Goal: Task Accomplishment & Management: Complete application form

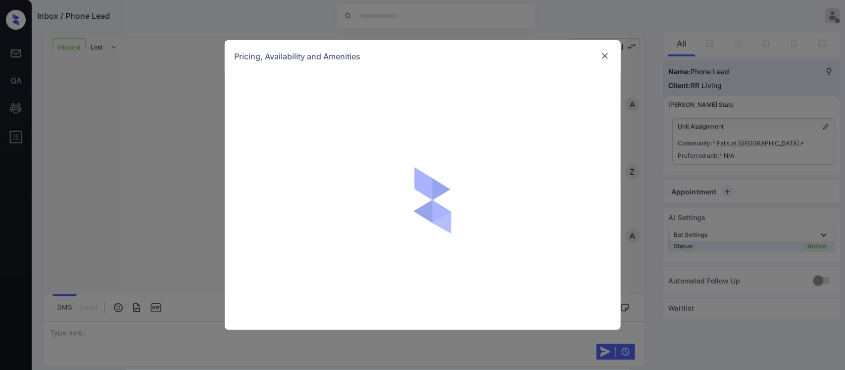
scroll to position [728, 0]
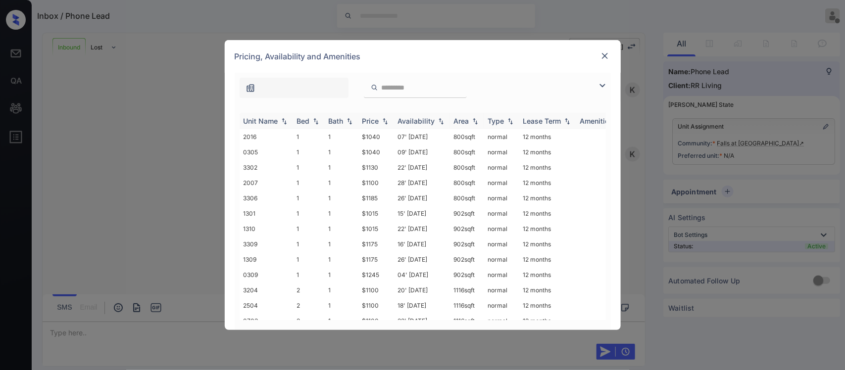
click at [386, 124] on img at bounding box center [385, 121] width 10 height 7
click at [386, 124] on img at bounding box center [385, 120] width 10 height 7
click at [431, 208] on td "20' [DATE]" at bounding box center [422, 213] width 56 height 15
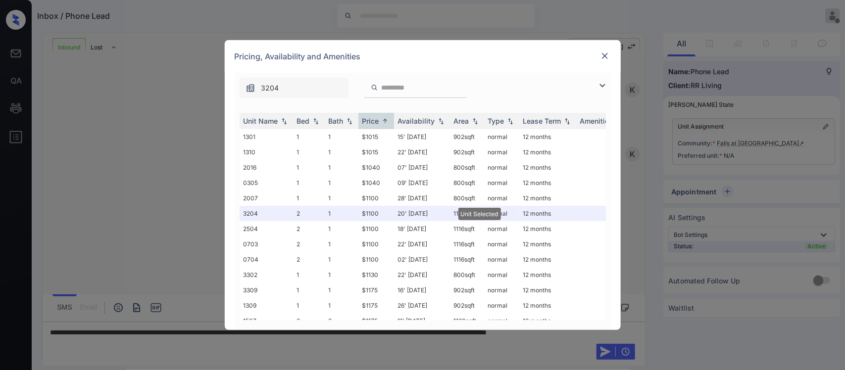
click at [604, 64] on div "Pricing, Availability and Amenities" at bounding box center [423, 56] width 396 height 33
click at [605, 57] on img at bounding box center [605, 56] width 10 height 10
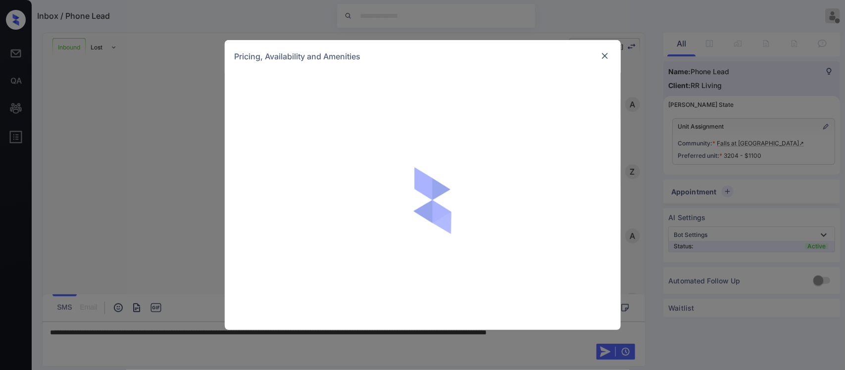
scroll to position [728, 0]
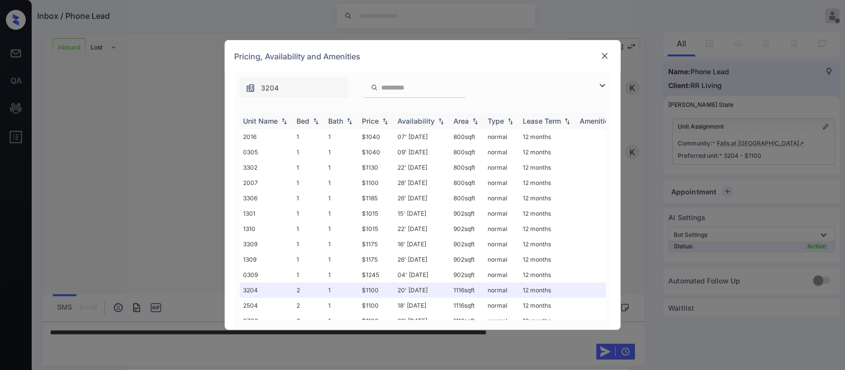
click at [382, 115] on th "Price" at bounding box center [376, 121] width 36 height 16
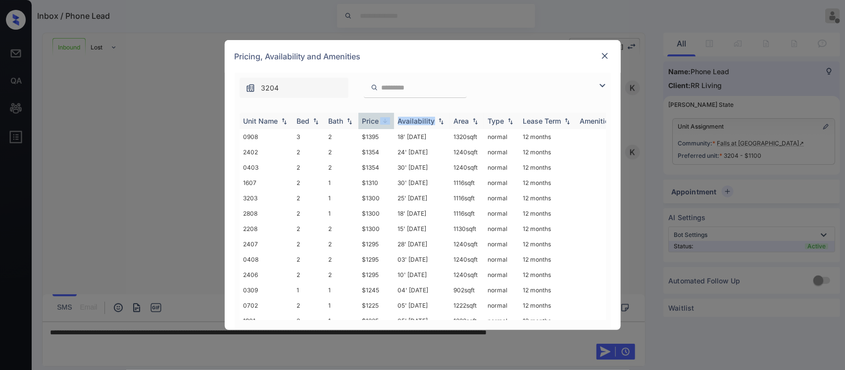
click at [382, 115] on th "Price" at bounding box center [376, 121] width 36 height 16
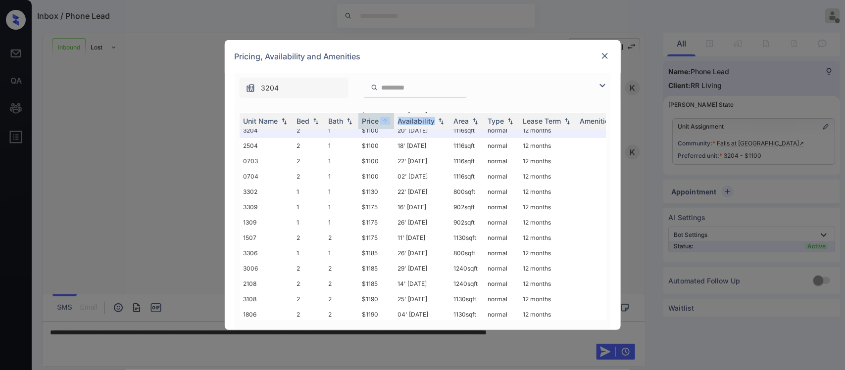
scroll to position [91, 0]
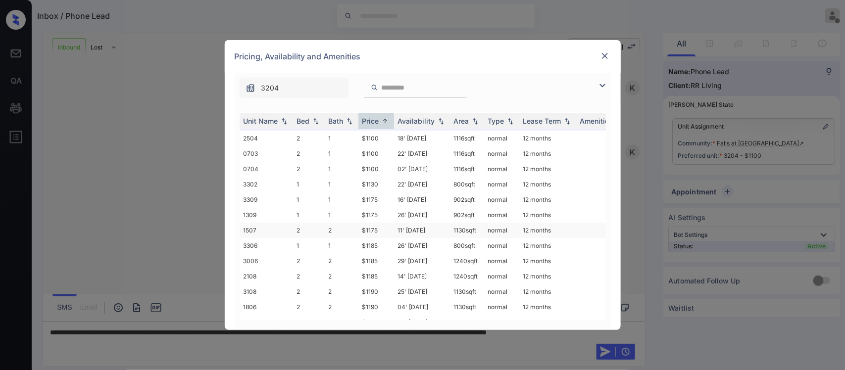
click at [414, 223] on td "11' Oct 25" at bounding box center [422, 230] width 56 height 15
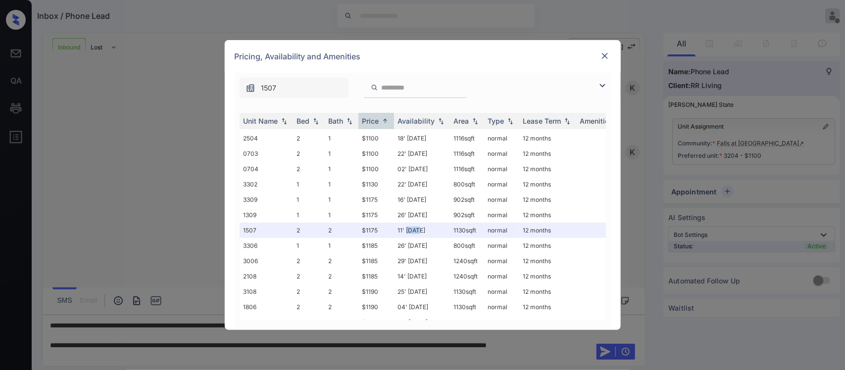
click at [607, 56] on img at bounding box center [605, 56] width 10 height 10
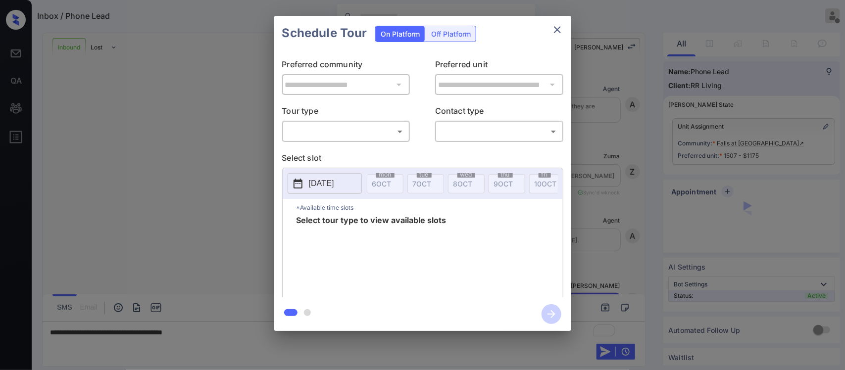
scroll to position [675, 0]
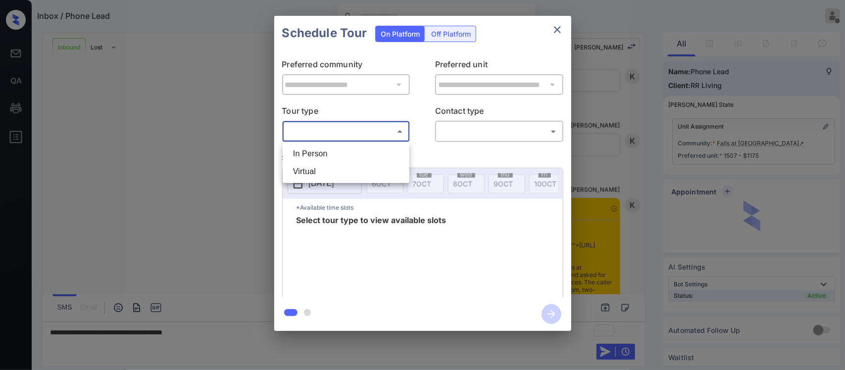
click at [389, 129] on body "Inbox / Phone Lead [PERSON_NAME] Offline Set yourself online Set yourself on br…" at bounding box center [422, 185] width 845 height 370
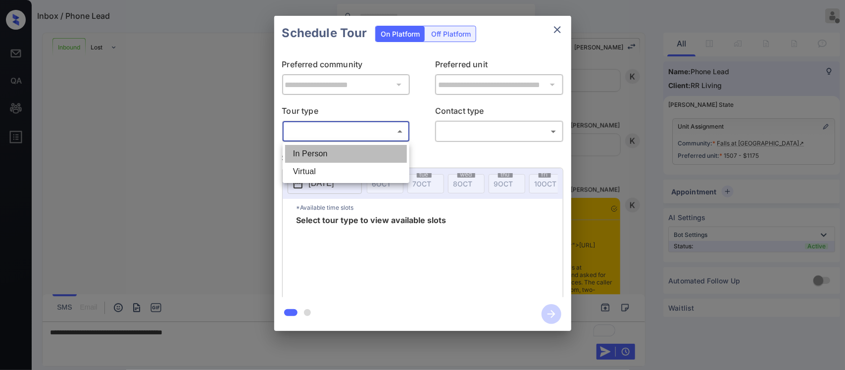
click at [383, 151] on li "In Person" at bounding box center [346, 154] width 122 height 18
type input "********"
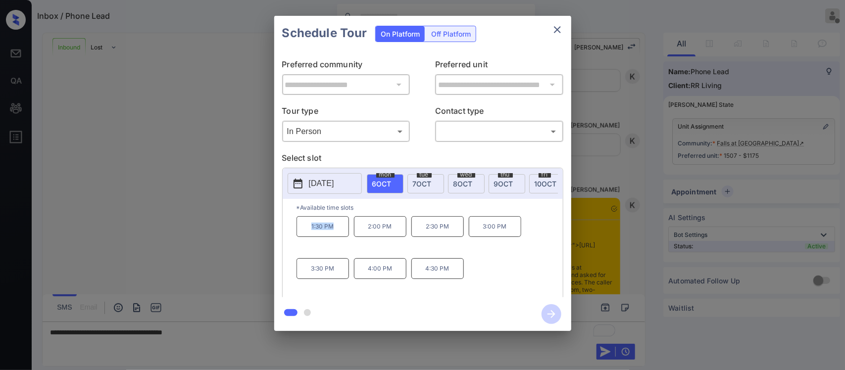
drag, startPoint x: 339, startPoint y: 239, endPoint x: 278, endPoint y: 246, distance: 62.2
click at [278, 246] on div "**********" at bounding box center [422, 173] width 297 height 247
copy p "1:30 PM"
click at [554, 32] on icon "close" at bounding box center [557, 29] width 7 height 7
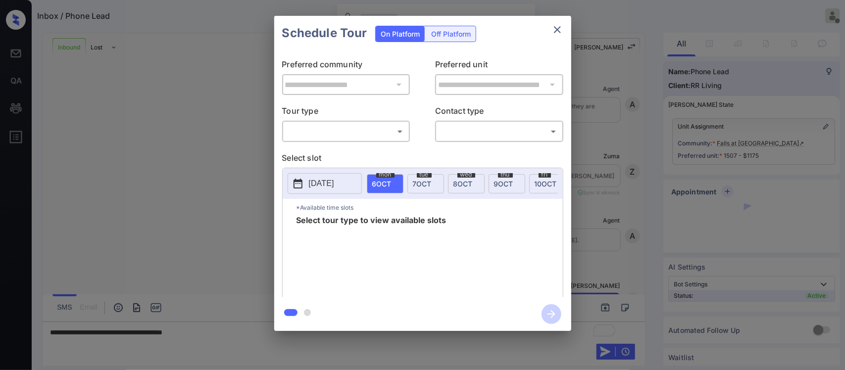
click at [396, 137] on body "Inbox / Phone Lead Almas Zainab Offline Set yourself online Set yourself on bre…" at bounding box center [422, 185] width 845 height 370
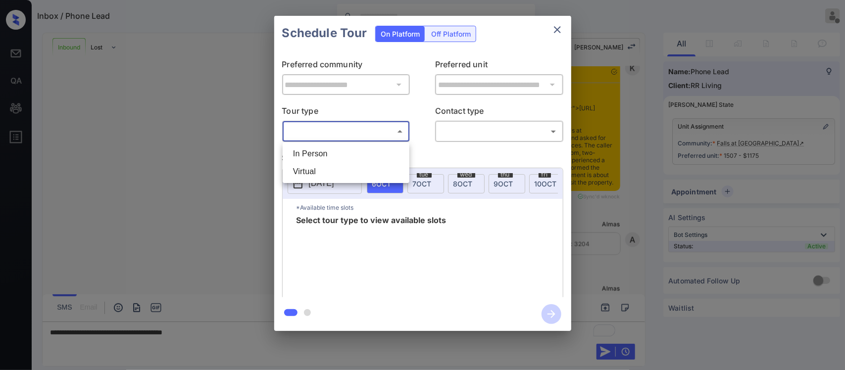
click at [391, 152] on li "In Person" at bounding box center [346, 154] width 122 height 18
type input "********"
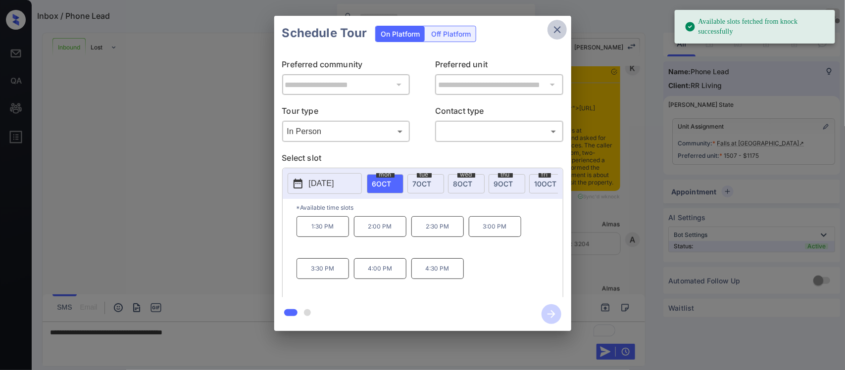
click at [557, 34] on icon "close" at bounding box center [557, 30] width 12 height 12
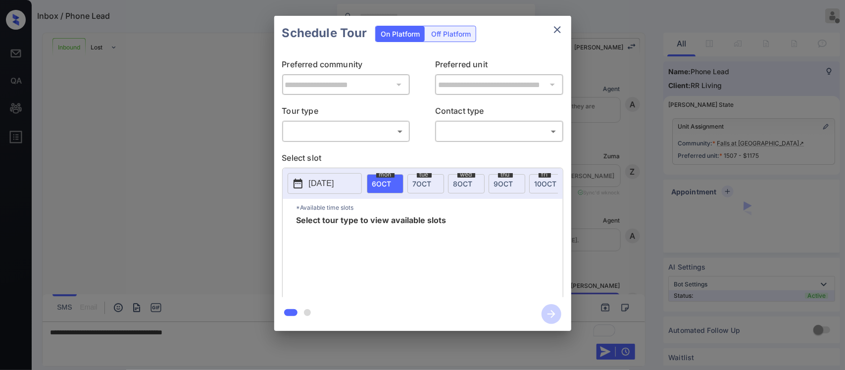
scroll to position [812, 0]
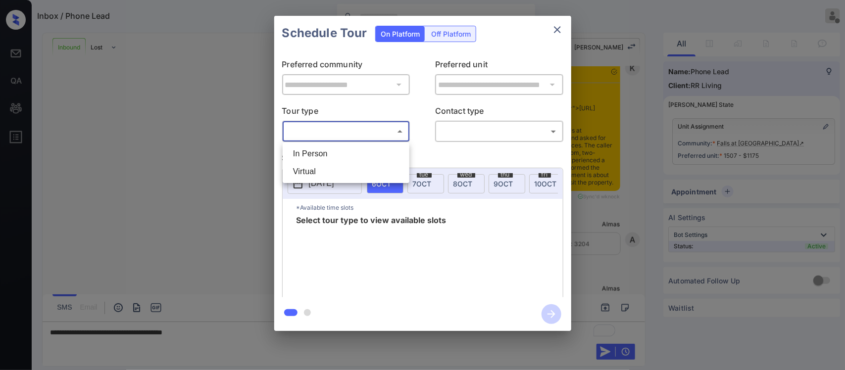
click at [368, 138] on body "Inbox / Phone Lead [PERSON_NAME] Offline Set yourself online Set yourself on br…" at bounding box center [422, 185] width 845 height 370
click at [360, 156] on li "In Person" at bounding box center [346, 154] width 122 height 18
type input "********"
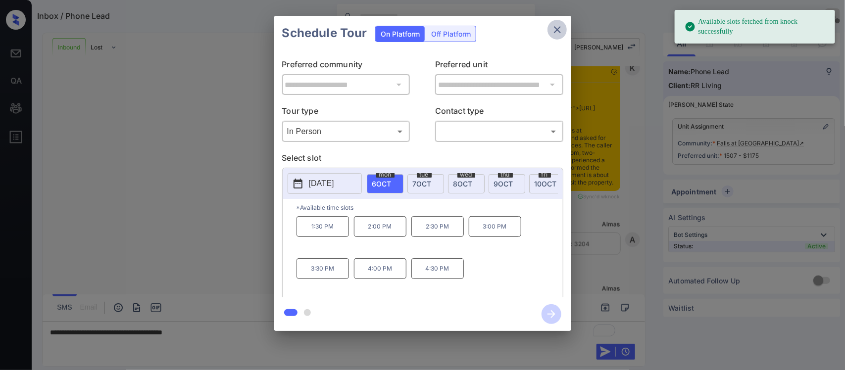
click at [553, 27] on icon "close" at bounding box center [557, 30] width 12 height 12
